Goal: Transaction & Acquisition: Purchase product/service

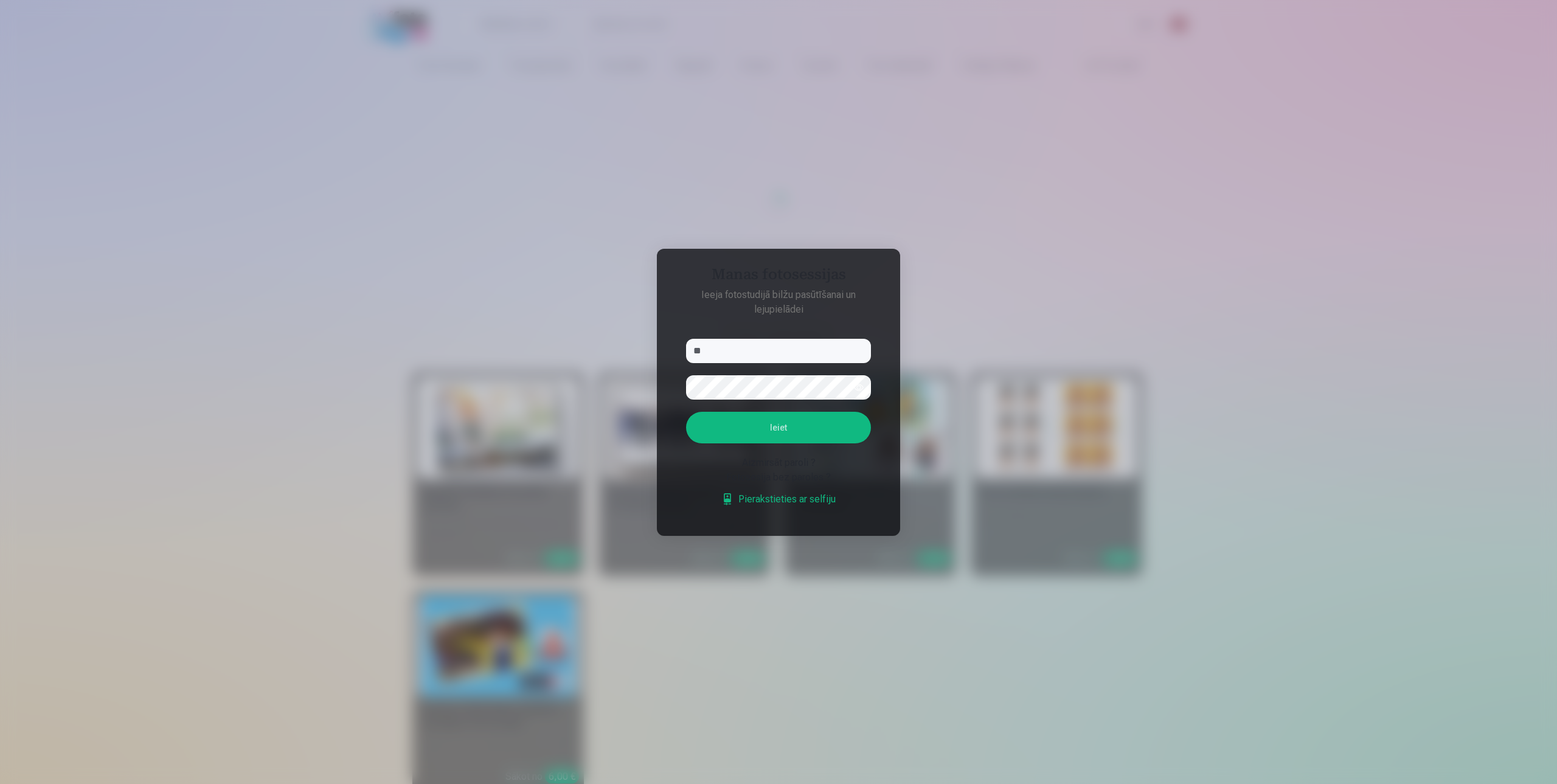
type input "*"
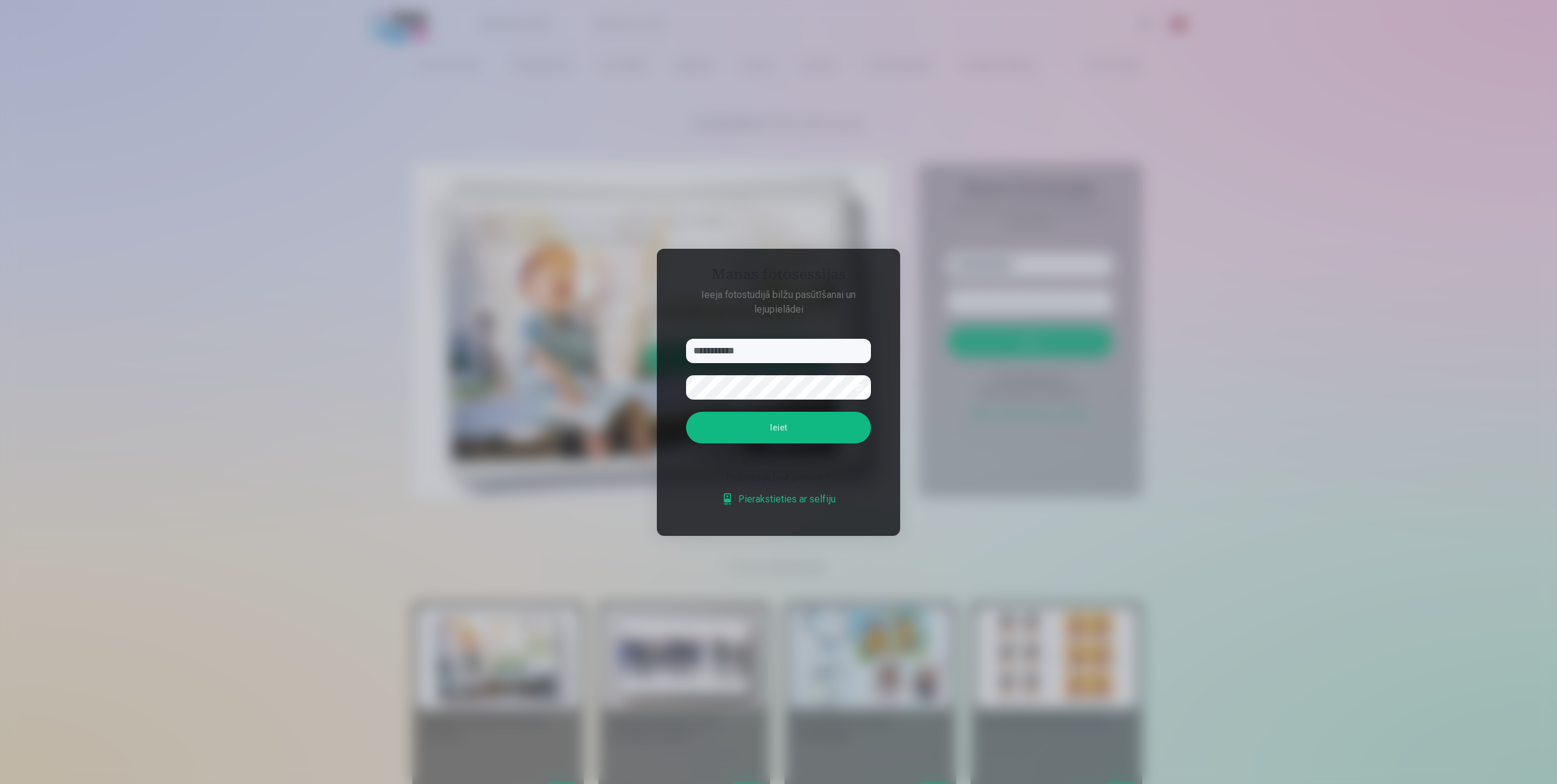
type input "**********"
click at [860, 385] on button "button" at bounding box center [859, 387] width 23 height 23
click at [686, 412] on button "Ieiet" at bounding box center [778, 427] width 185 height 31
click at [761, 419] on button "Ieiet" at bounding box center [778, 427] width 185 height 31
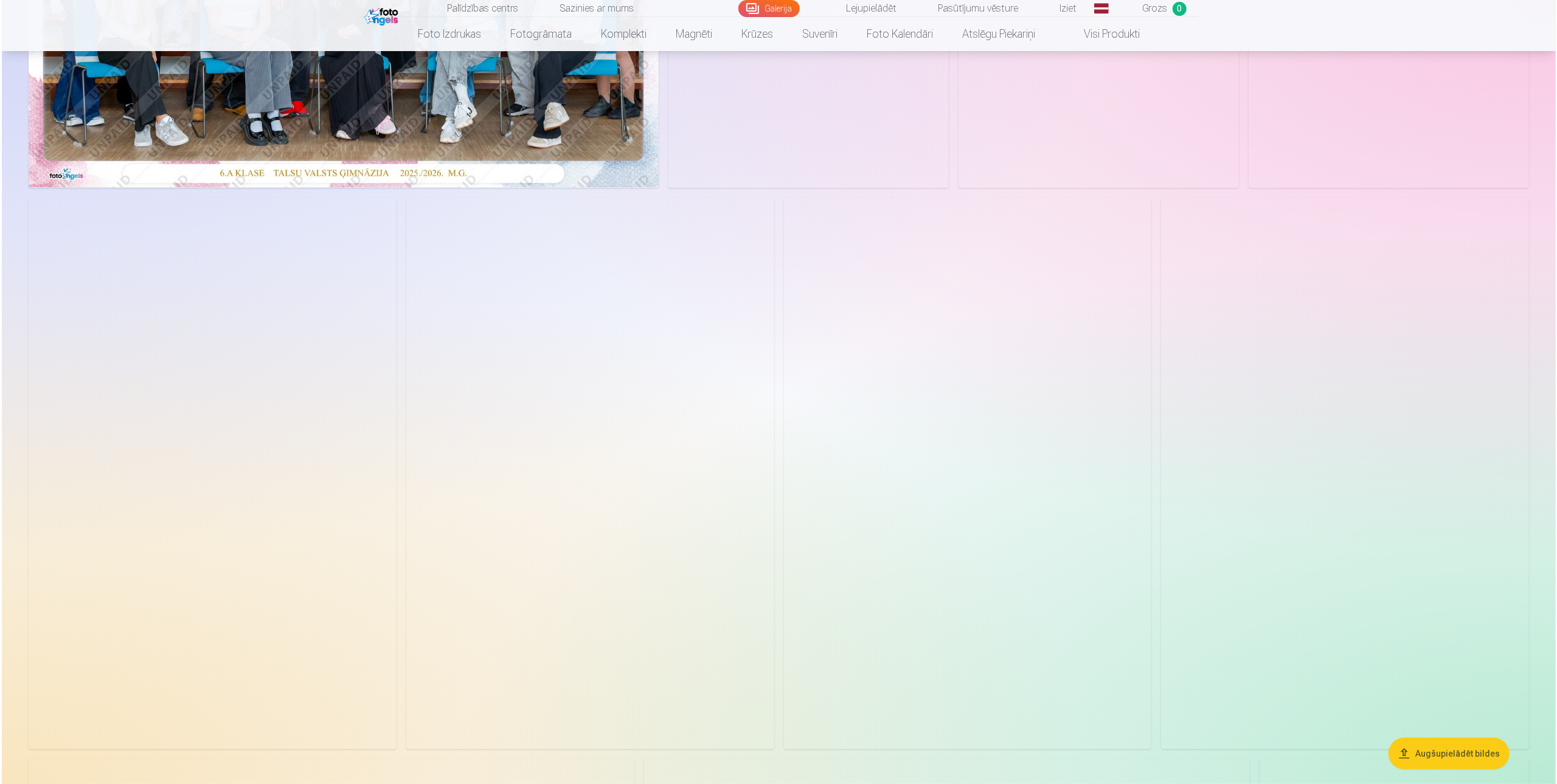
scroll to position [365, 0]
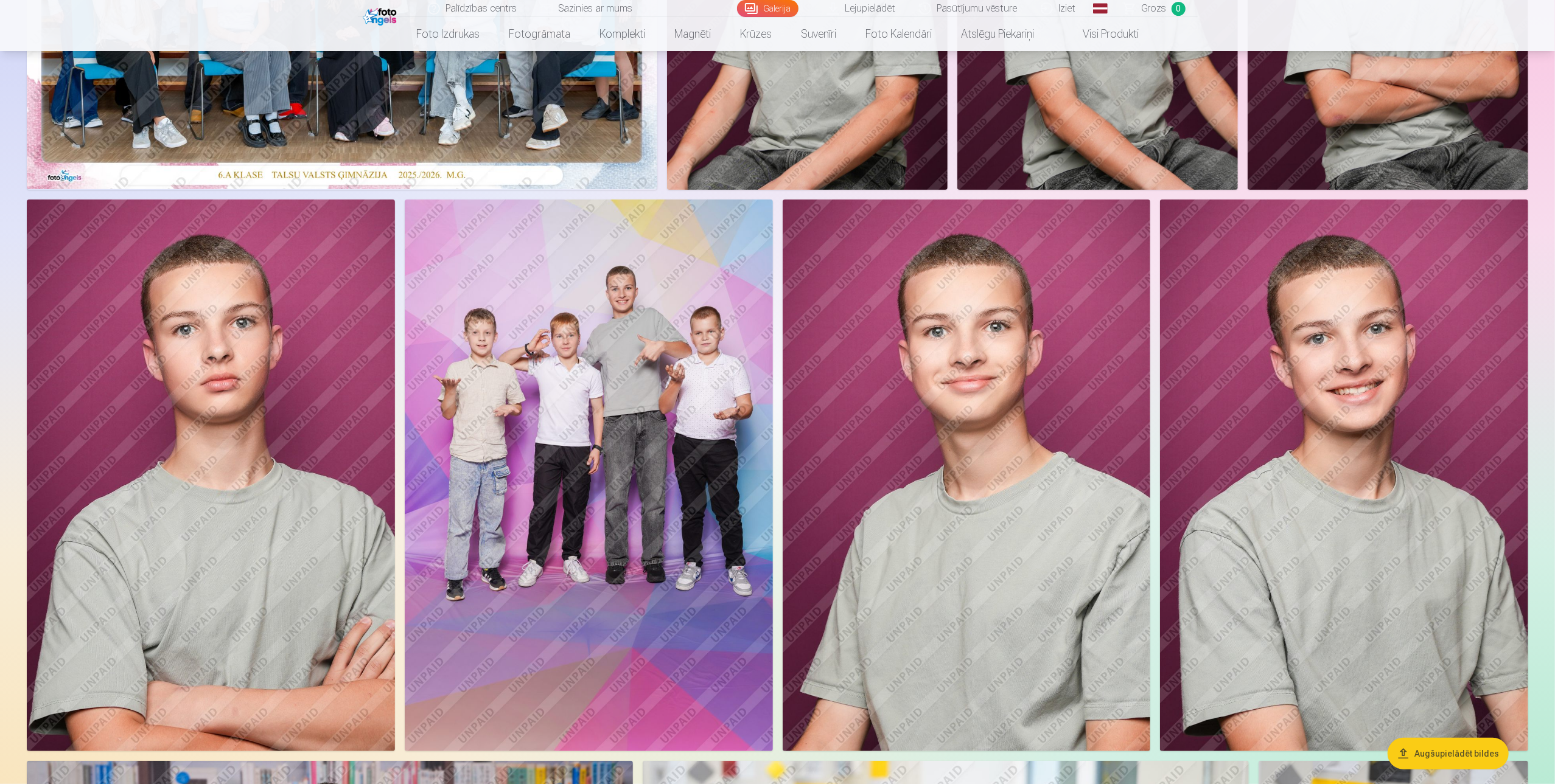
click at [668, 362] on img at bounding box center [588, 476] width 368 height 552
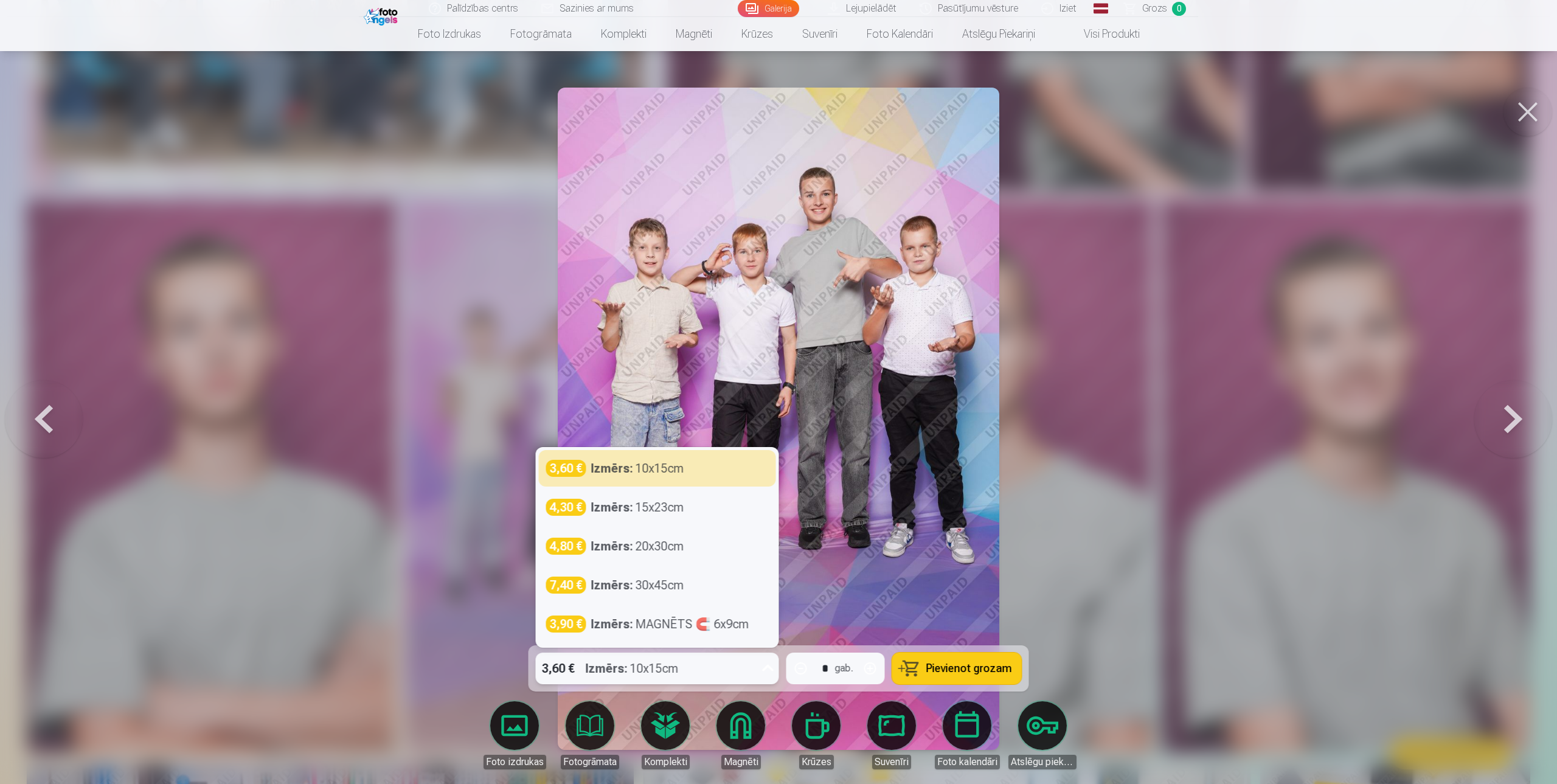
click at [730, 662] on div "3,60 € Izmērs : 10x15cm" at bounding box center [646, 668] width 220 height 31
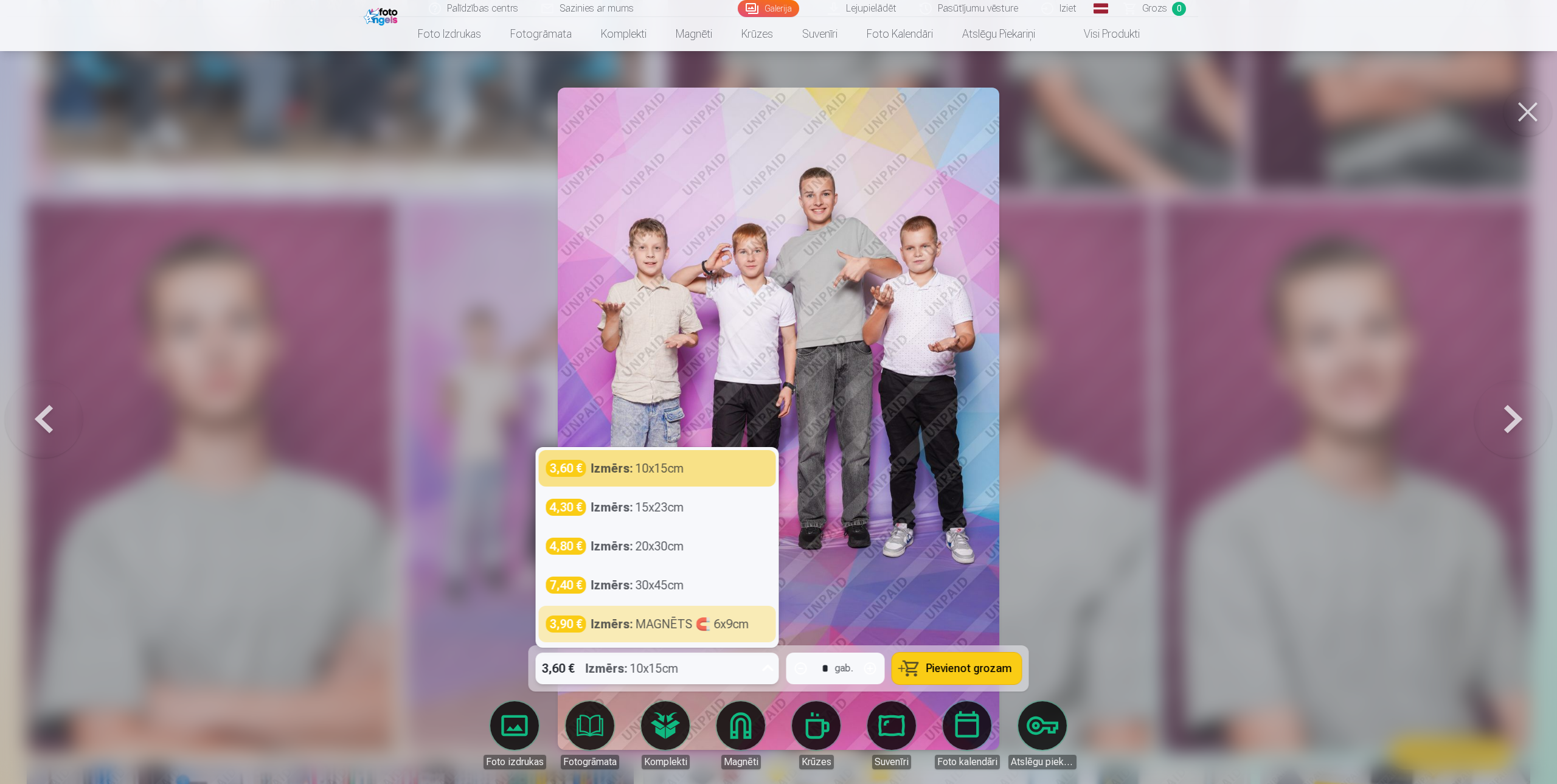
click at [725, 687] on div "5 results available. Use Up and Down to choose options, press Enter to select t…" at bounding box center [779, 668] width 501 height 47
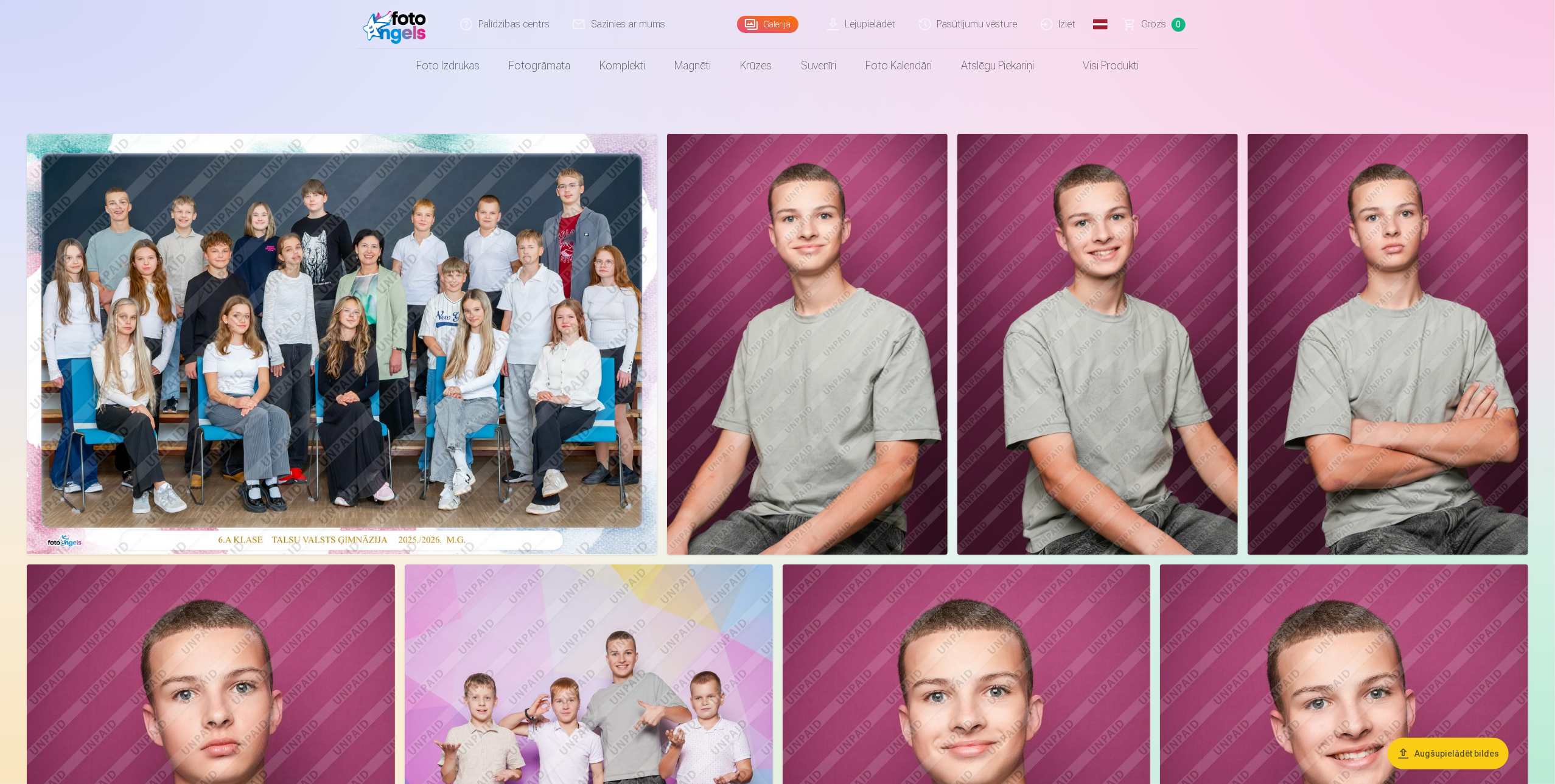
click at [426, 280] on img at bounding box center [341, 344] width 630 height 420
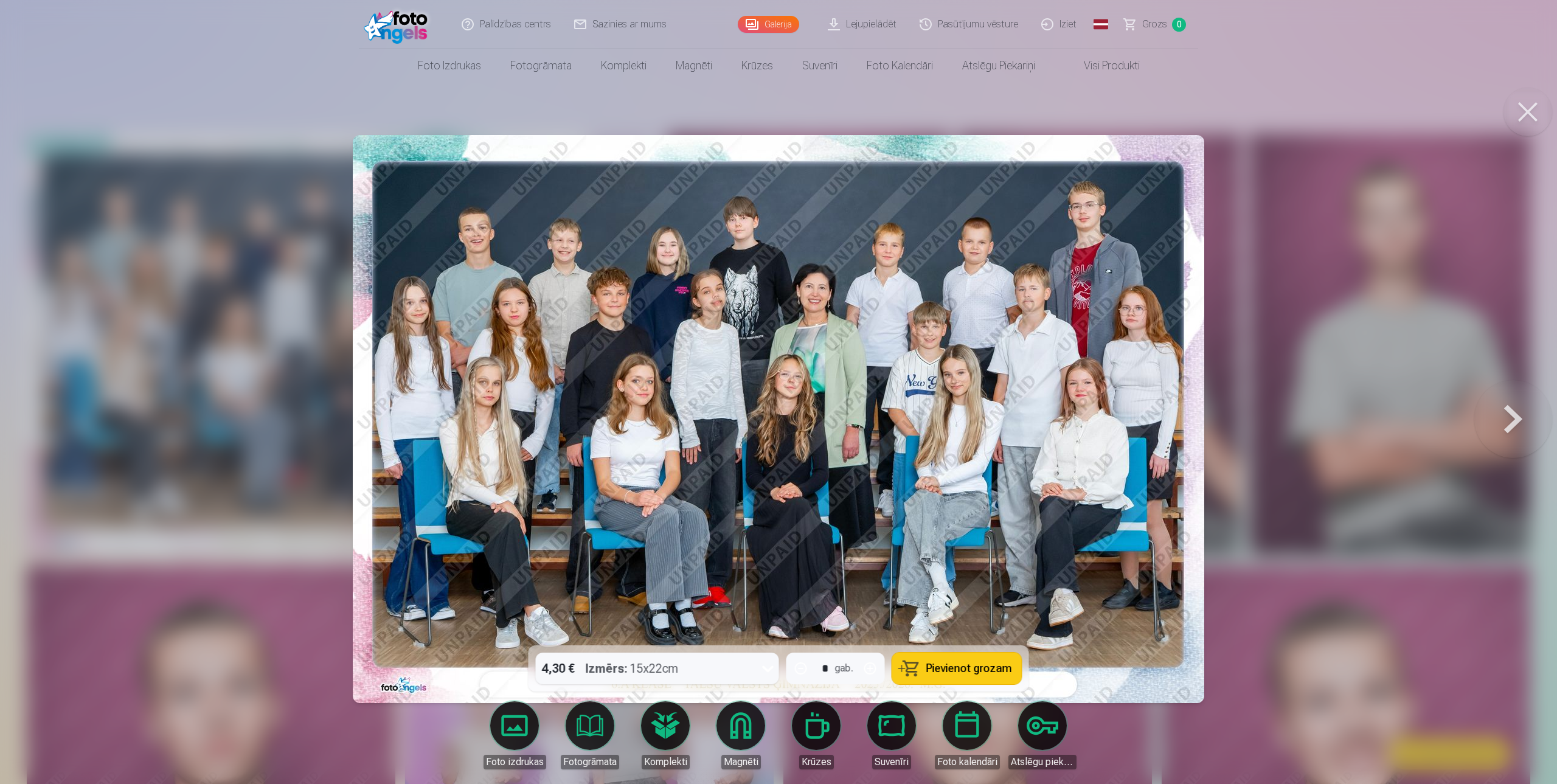
click at [317, 381] on div at bounding box center [778, 392] width 1557 height 784
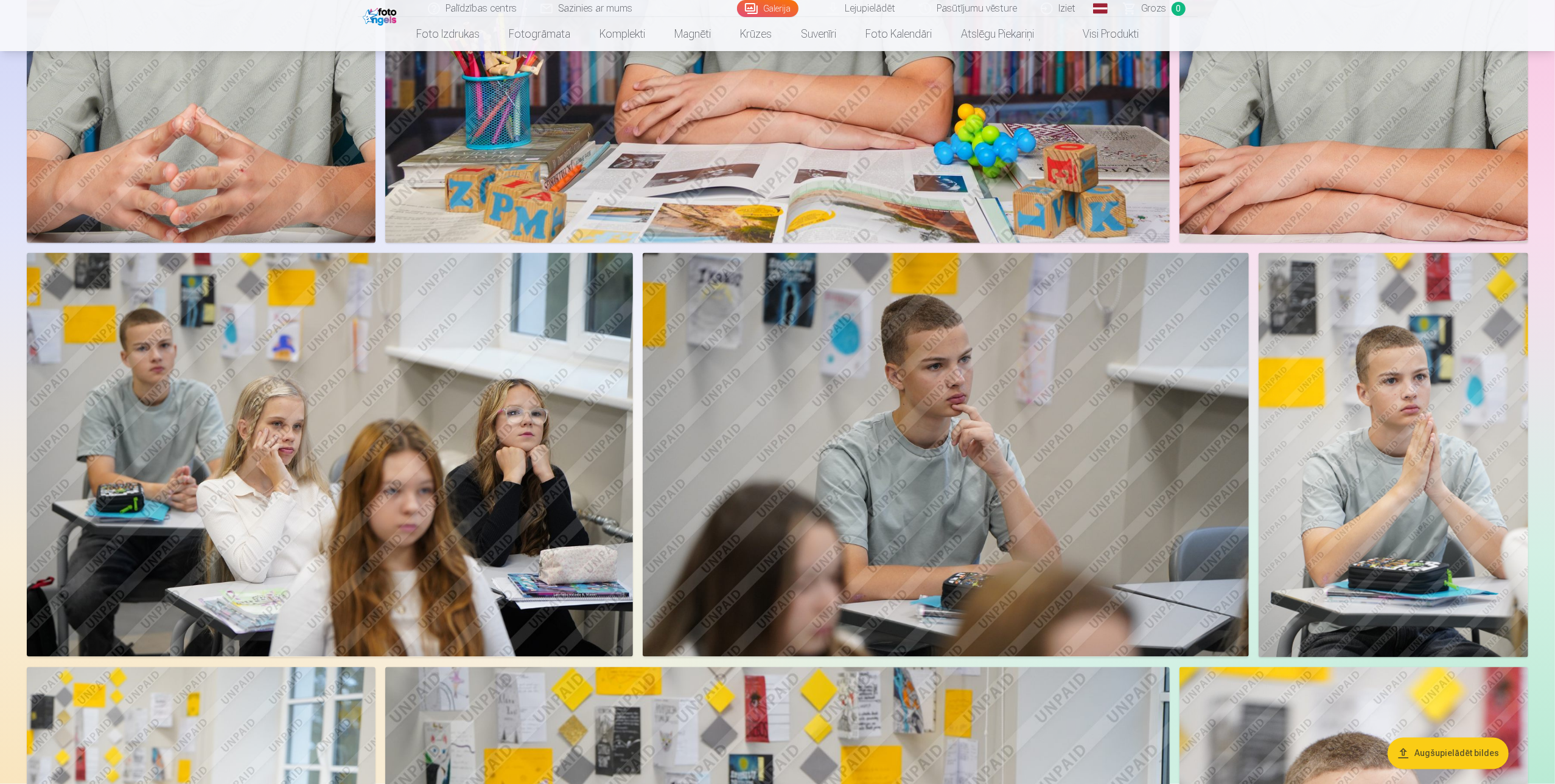
scroll to position [1886, 0]
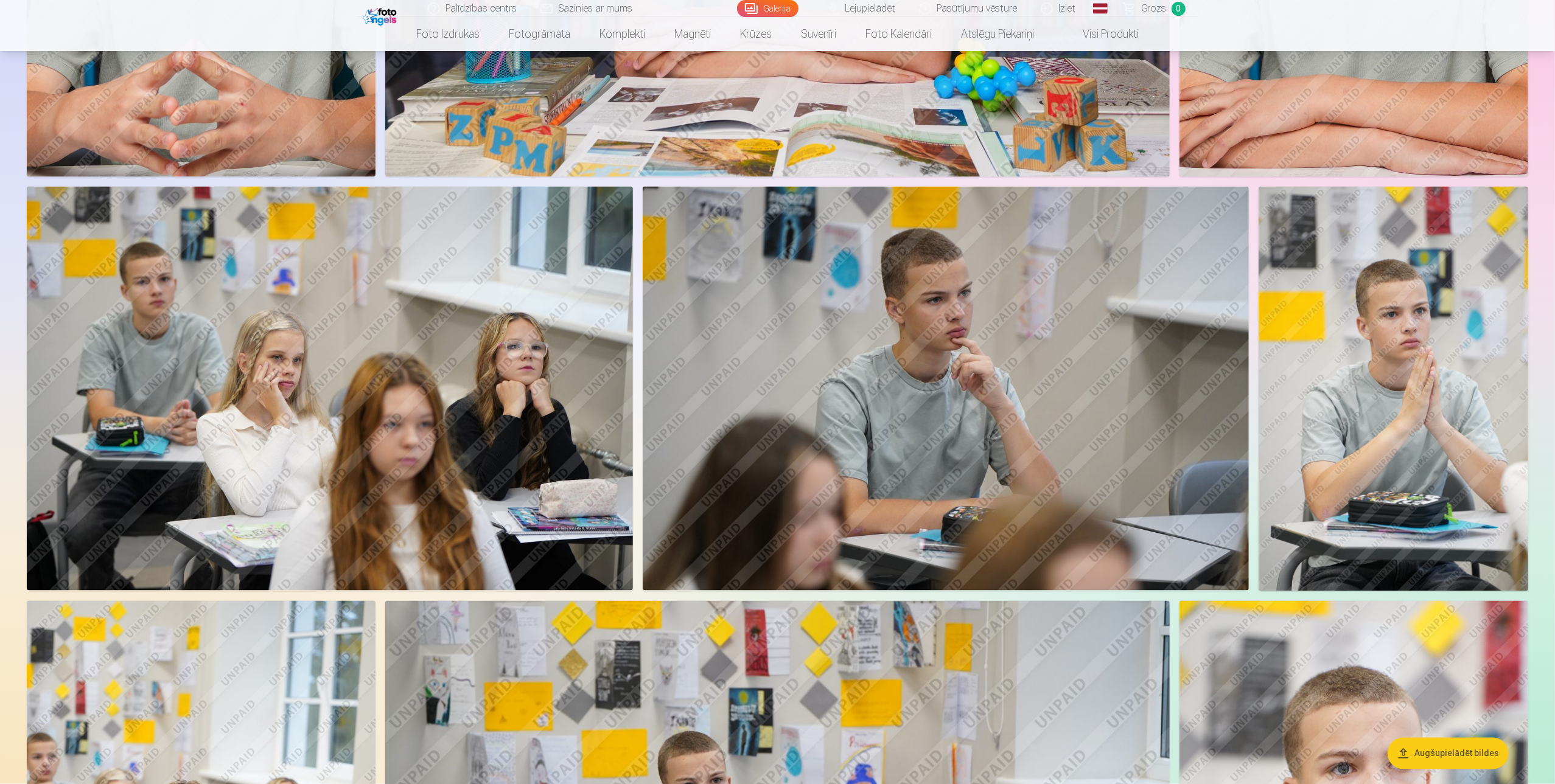
click at [1396, 453] on img at bounding box center [1393, 388] width 270 height 404
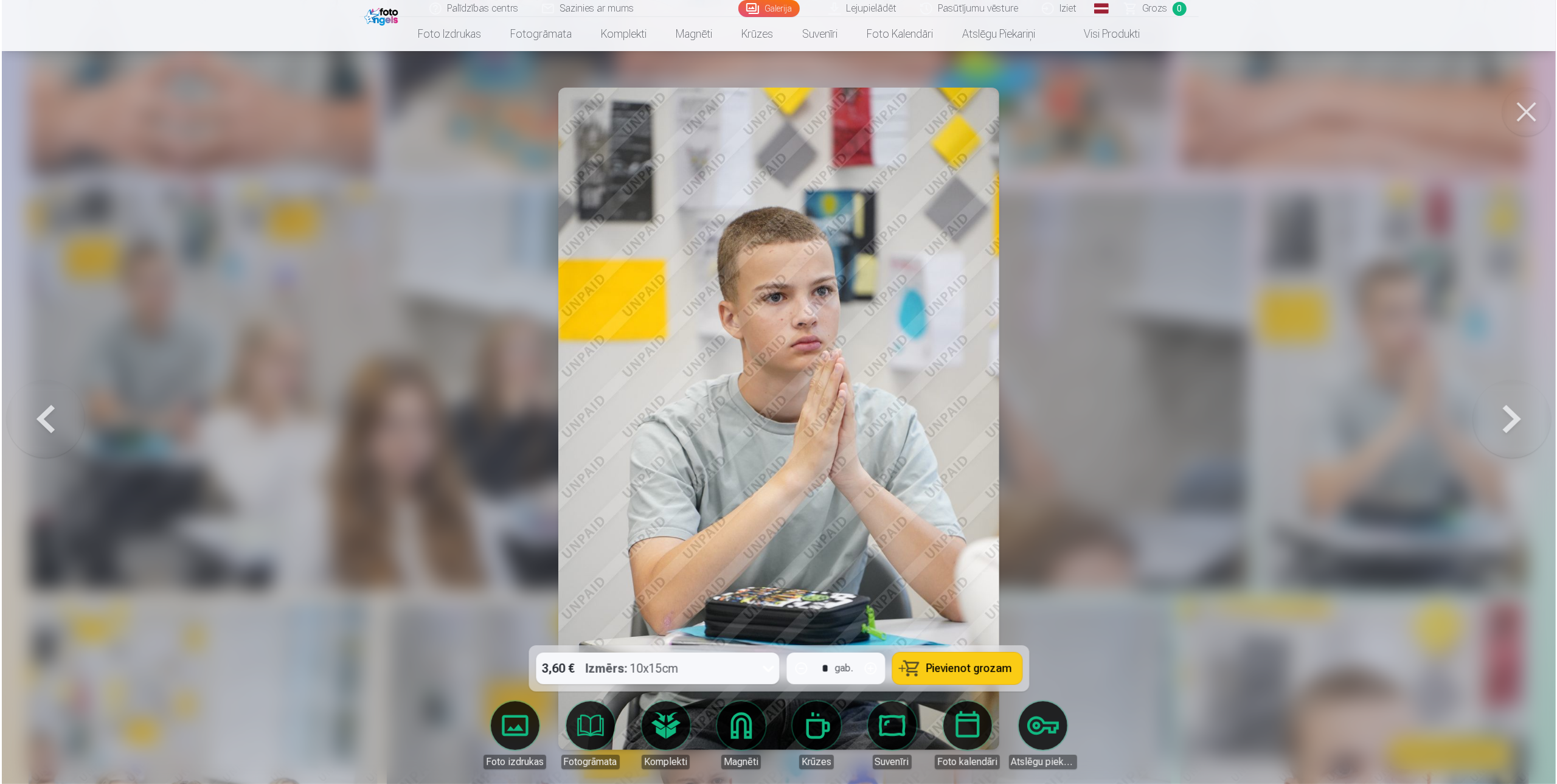
scroll to position [1888, 0]
click at [1120, 400] on div at bounding box center [778, 392] width 1557 height 784
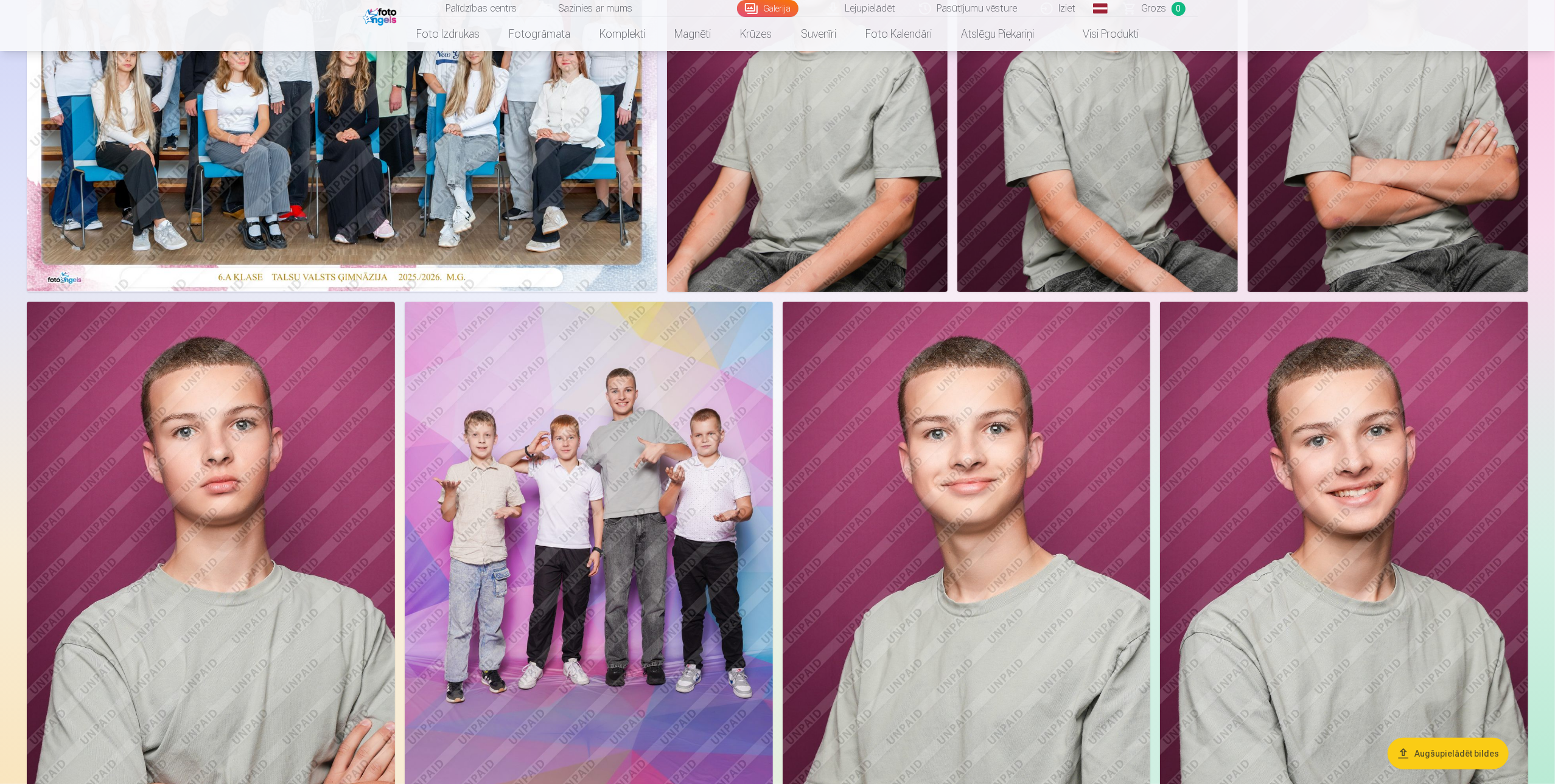
scroll to position [243, 0]
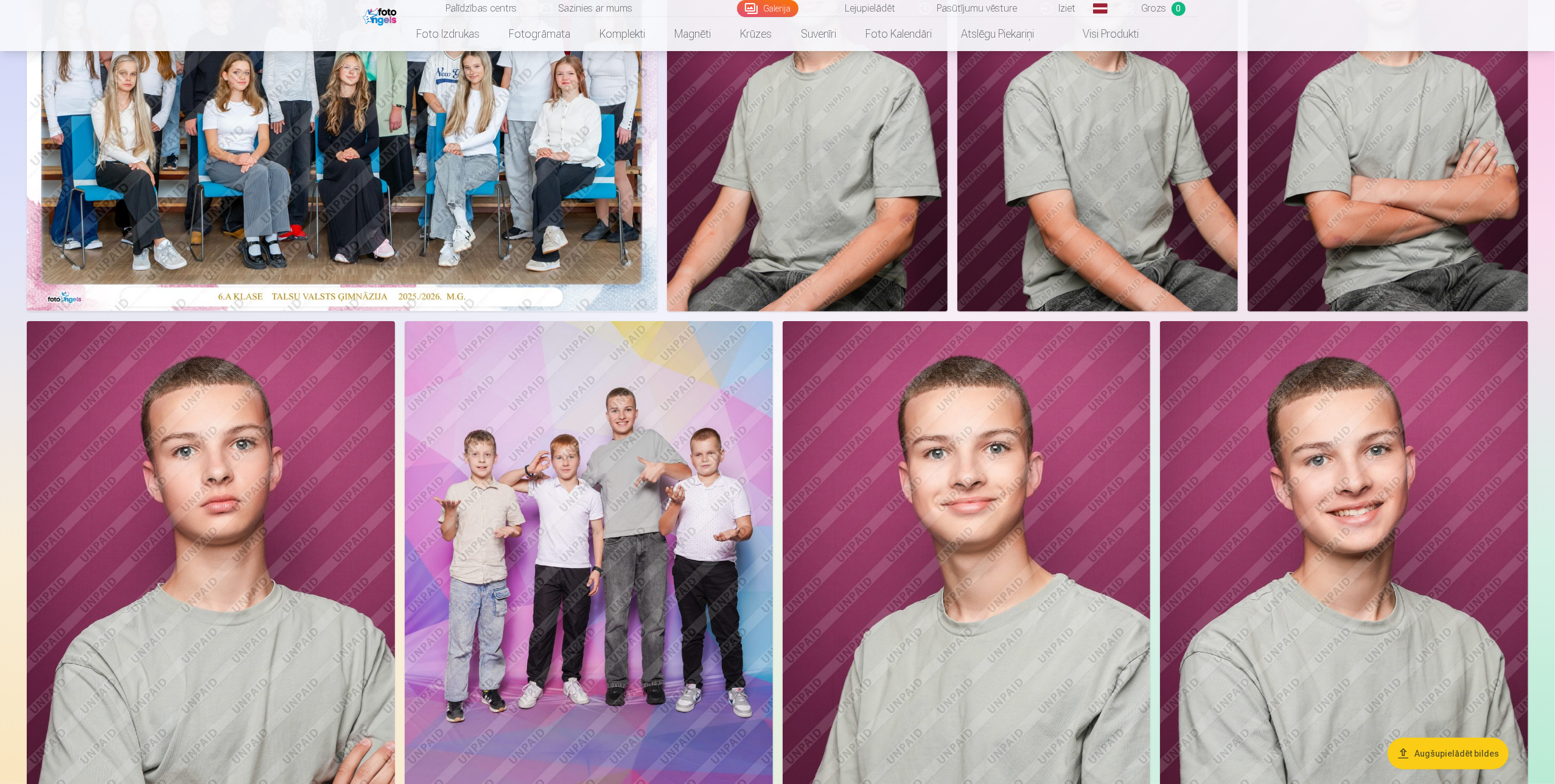
click at [1055, 469] on img at bounding box center [967, 596] width 368 height 551
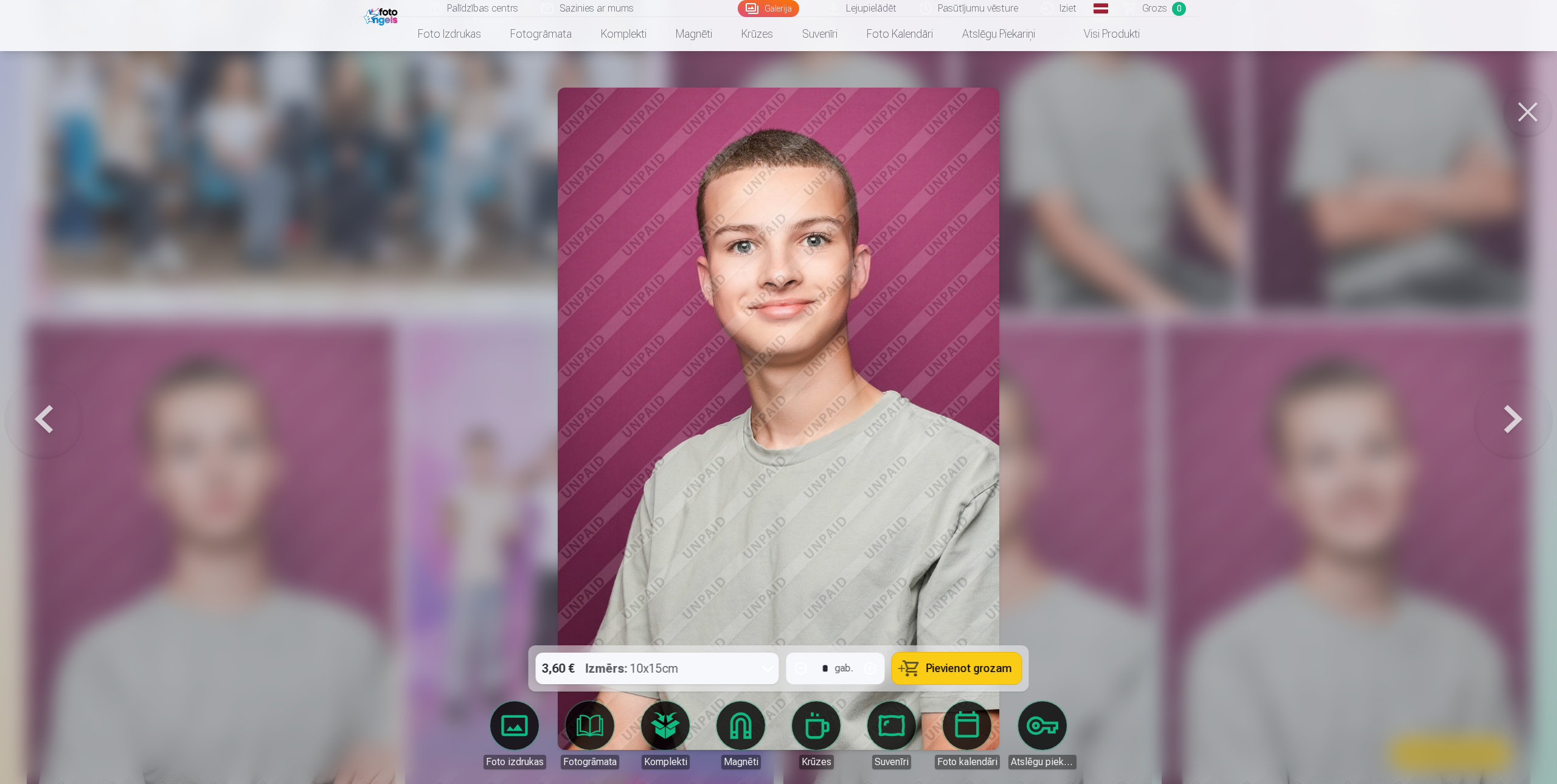
click at [1053, 464] on div at bounding box center [778, 392] width 1557 height 784
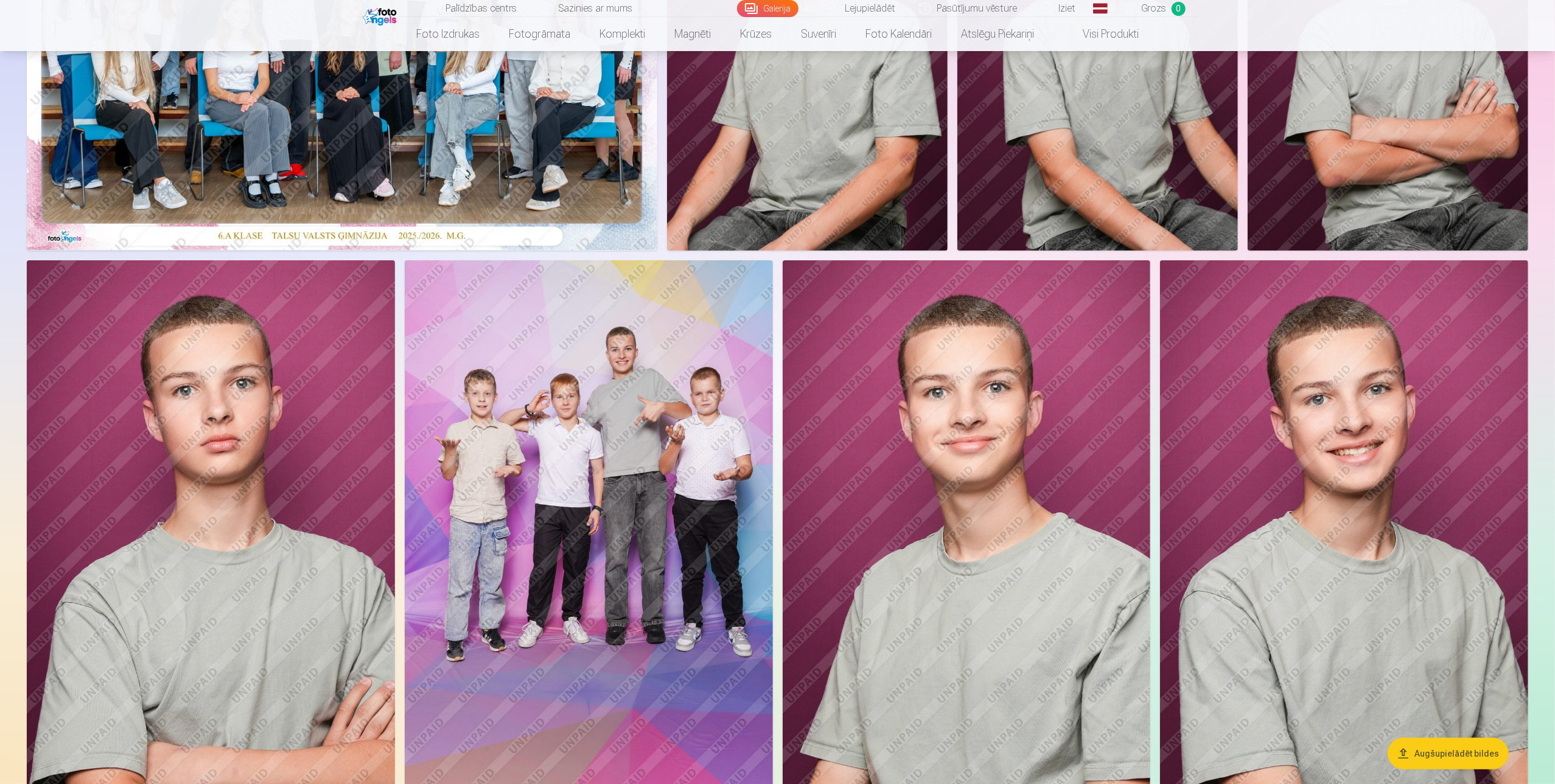
scroll to position [182, 0]
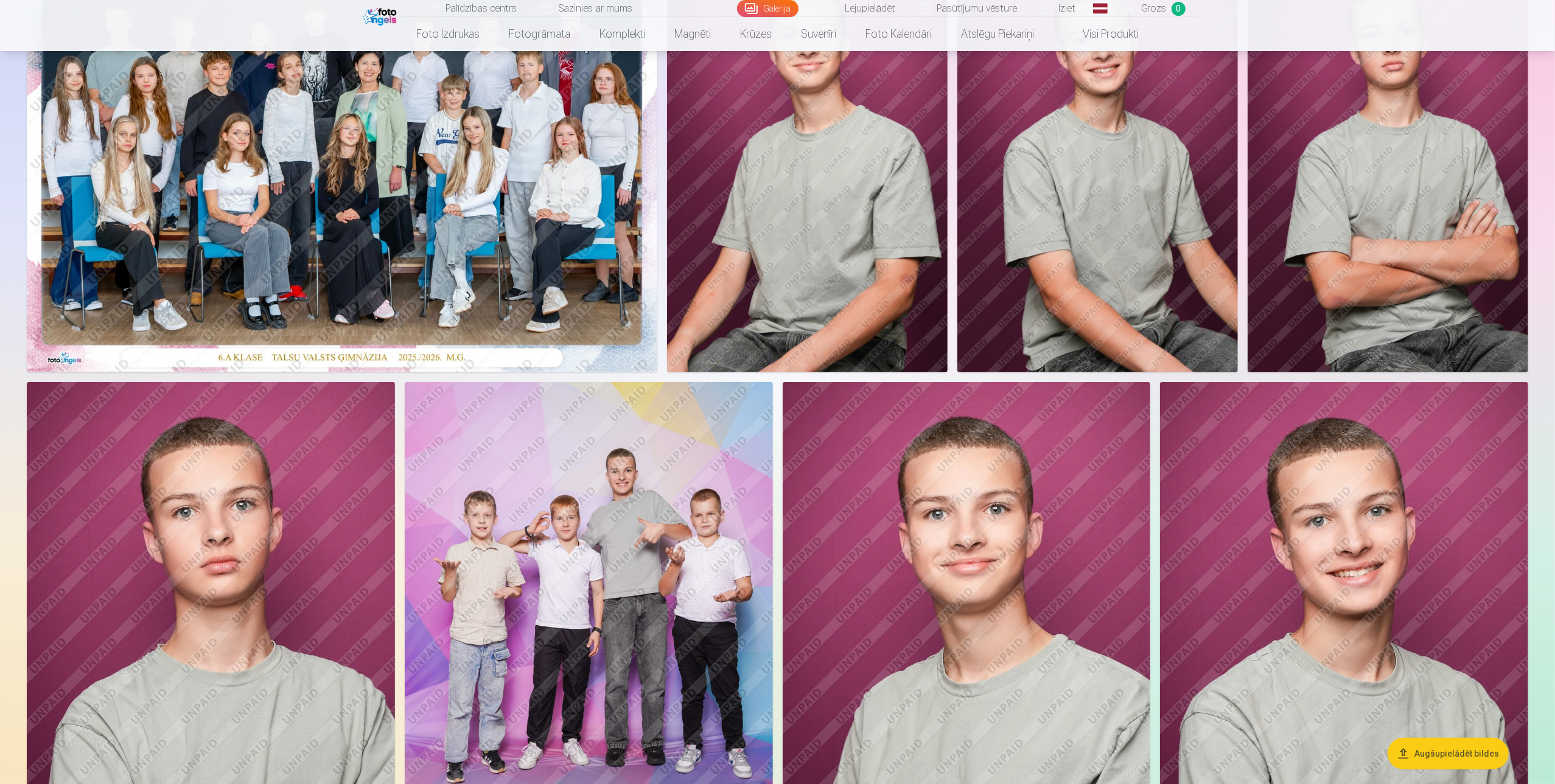
click at [1038, 465] on img at bounding box center [967, 657] width 368 height 551
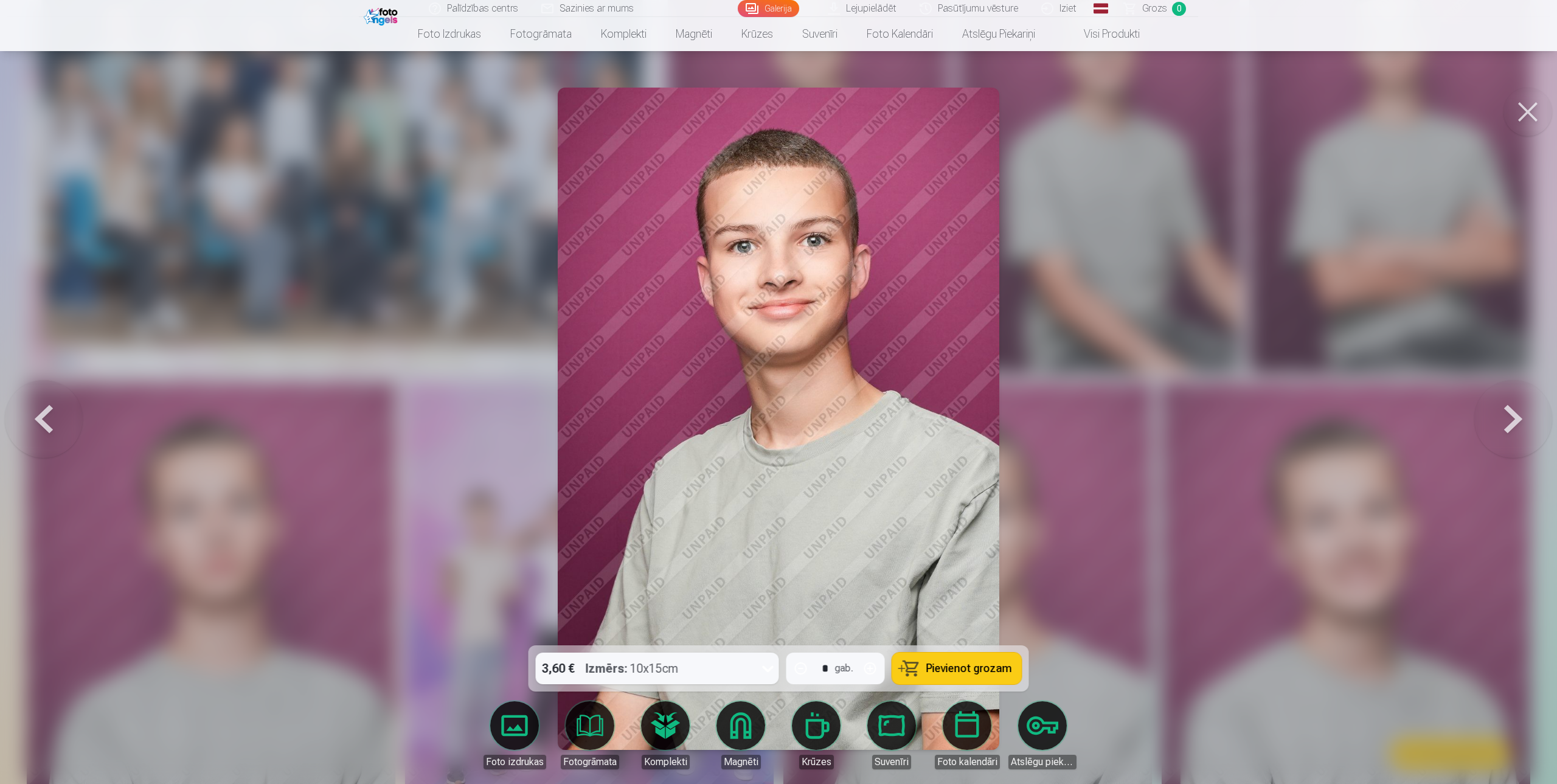
drag, startPoint x: 1102, startPoint y: 261, endPoint x: 1108, endPoint y: 266, distance: 7.8
click at [1107, 266] on div at bounding box center [778, 392] width 1557 height 784
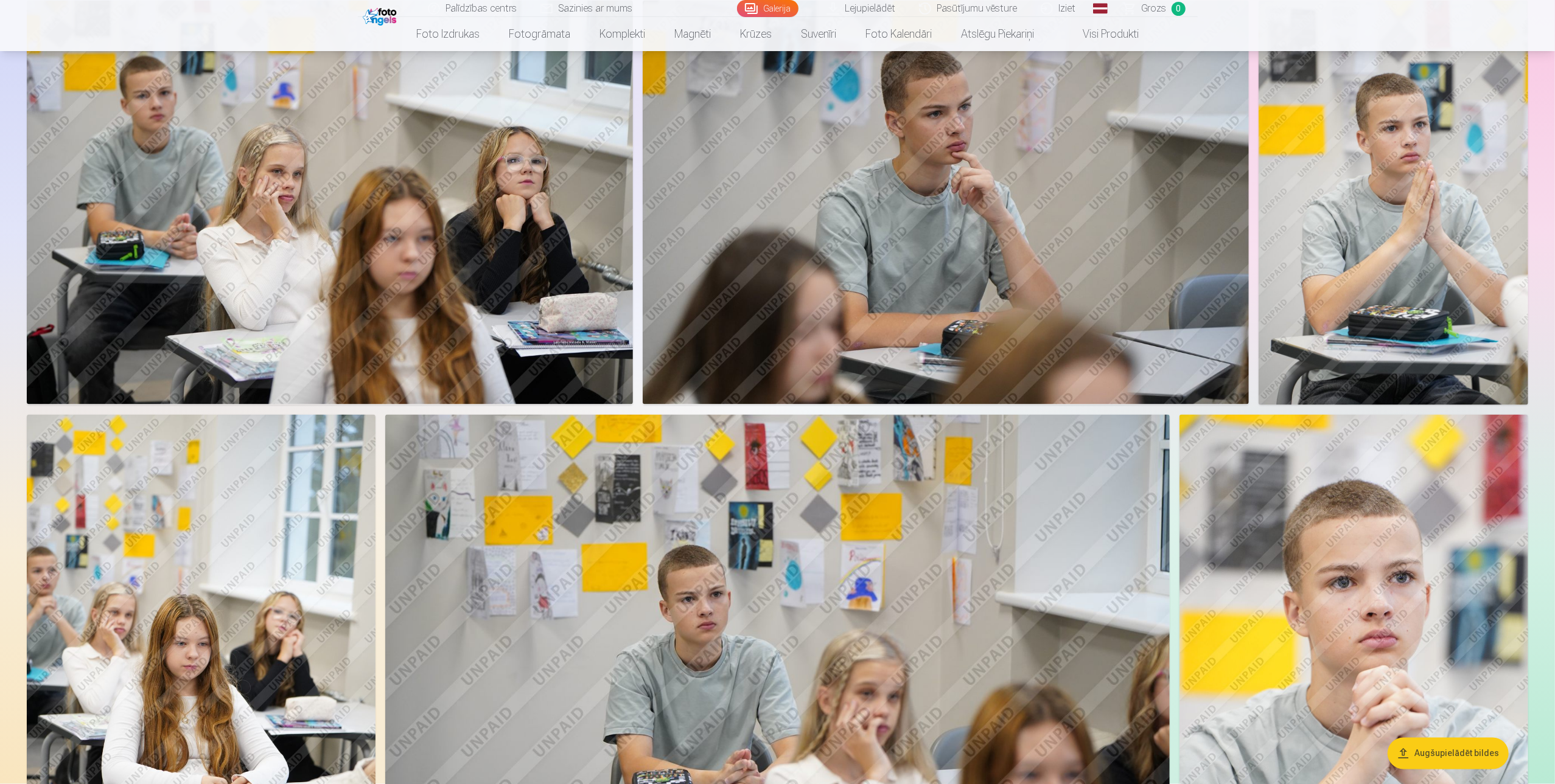
scroll to position [2250, 0]
